Goal: Navigation & Orientation: Find specific page/section

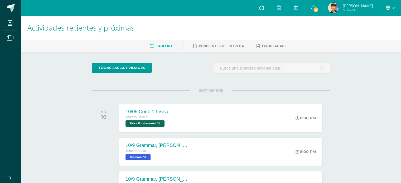
click at [315, 8] on icon at bounding box center [313, 7] width 4 height 5
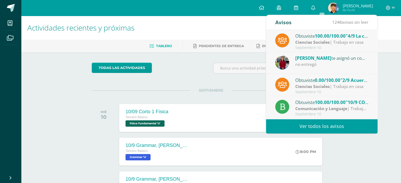
click at [328, 84] on strong "Ciencias Sociales" at bounding box center [312, 87] width 35 height 6
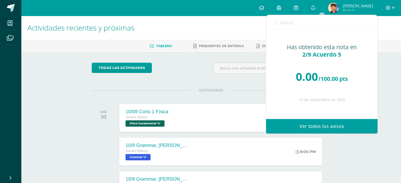
click at [279, 20] on link "Avisos" at bounding box center [284, 22] width 19 height 15
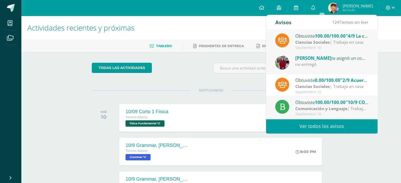
click at [199, 64] on div "todas las Actividades" at bounding box center [211, 70] width 243 height 15
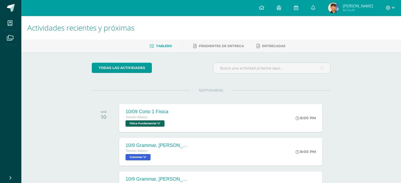
click at [363, 8] on span "[PERSON_NAME]" at bounding box center [358, 5] width 30 height 5
